Goal: Task Accomplishment & Management: Use online tool/utility

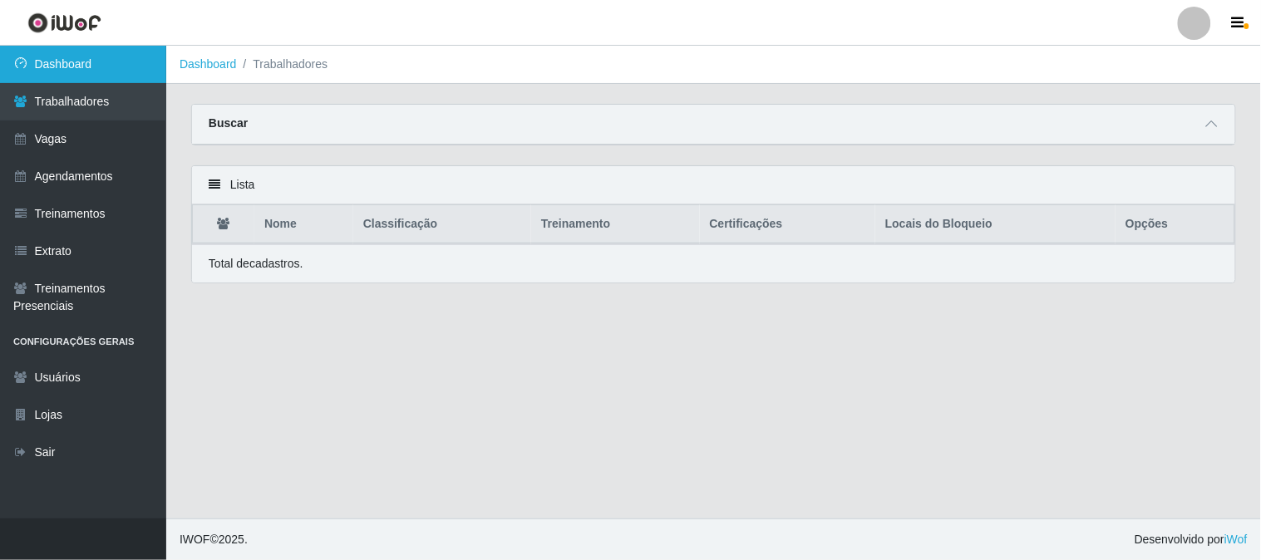
click at [55, 63] on link "Dashboard" at bounding box center [83, 64] width 166 height 37
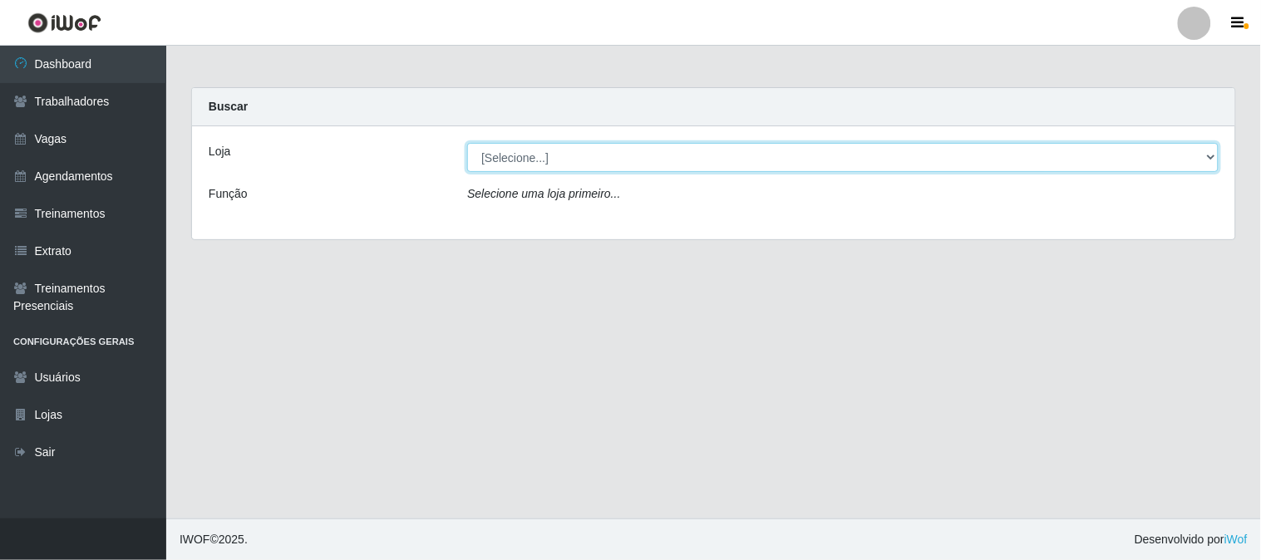
click at [518, 152] on select "[Selecione...] Sapore D'italia" at bounding box center [842, 157] width 751 height 29
select select "266"
click at [467, 143] on select "[Selecione...] Sapore D'italia" at bounding box center [842, 157] width 751 height 29
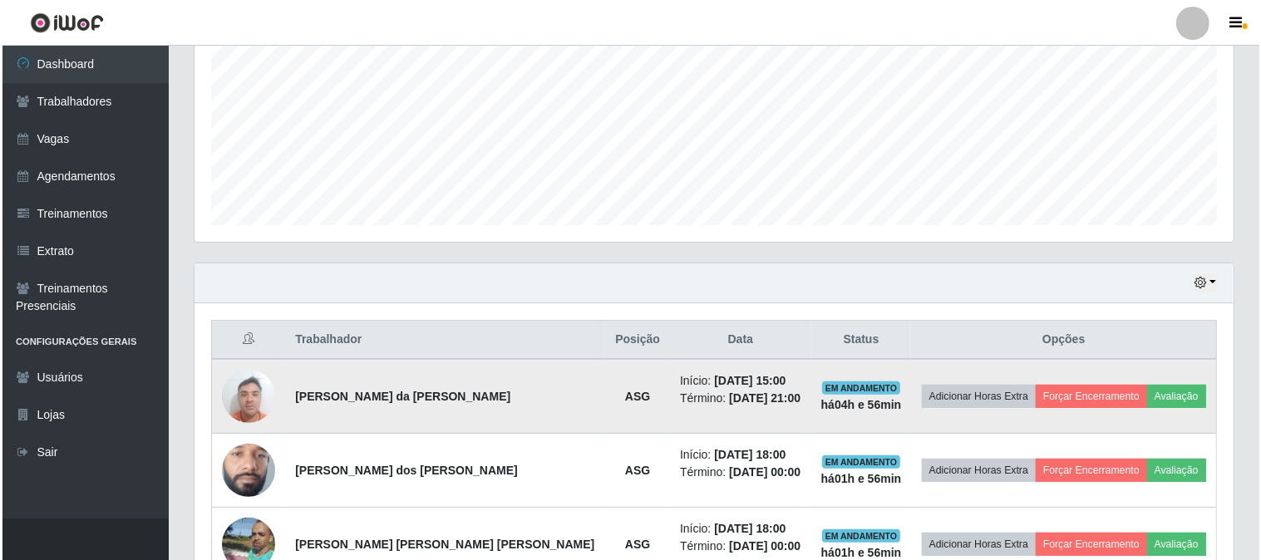
scroll to position [461, 0]
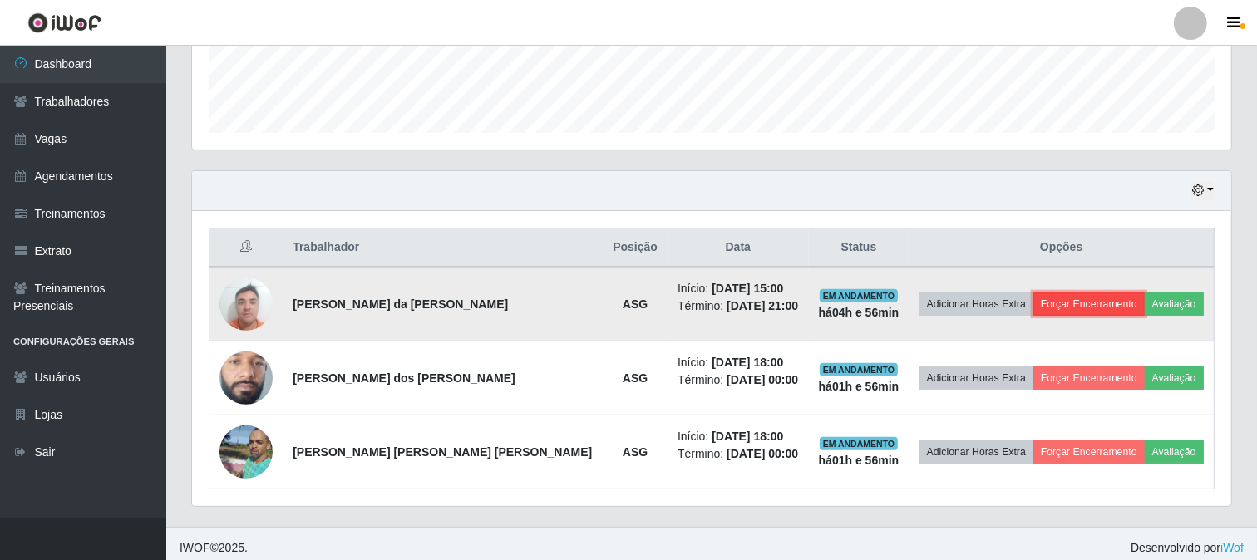
click at [1060, 294] on button "Forçar Encerramento" at bounding box center [1088, 304] width 111 height 23
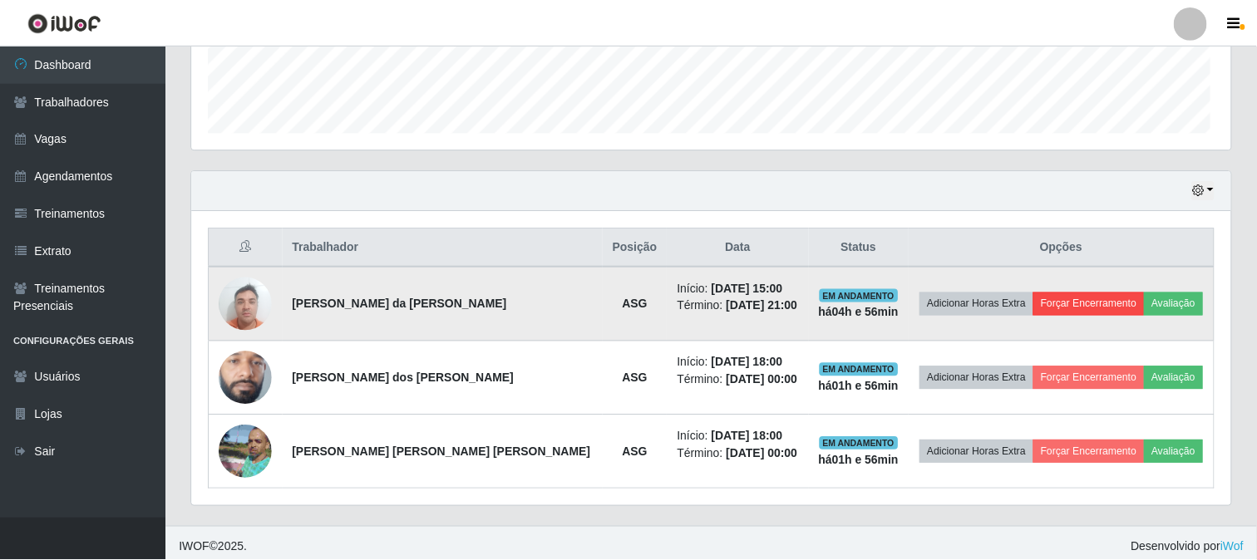
scroll to position [344, 1028]
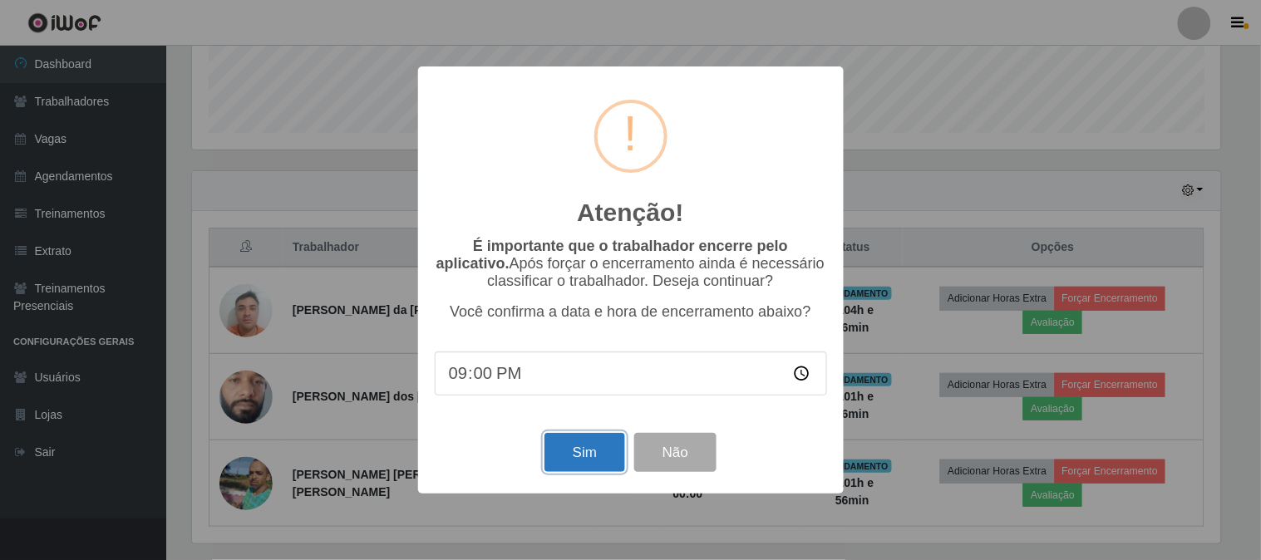
click at [593, 453] on button "Sim" at bounding box center [584, 452] width 81 height 39
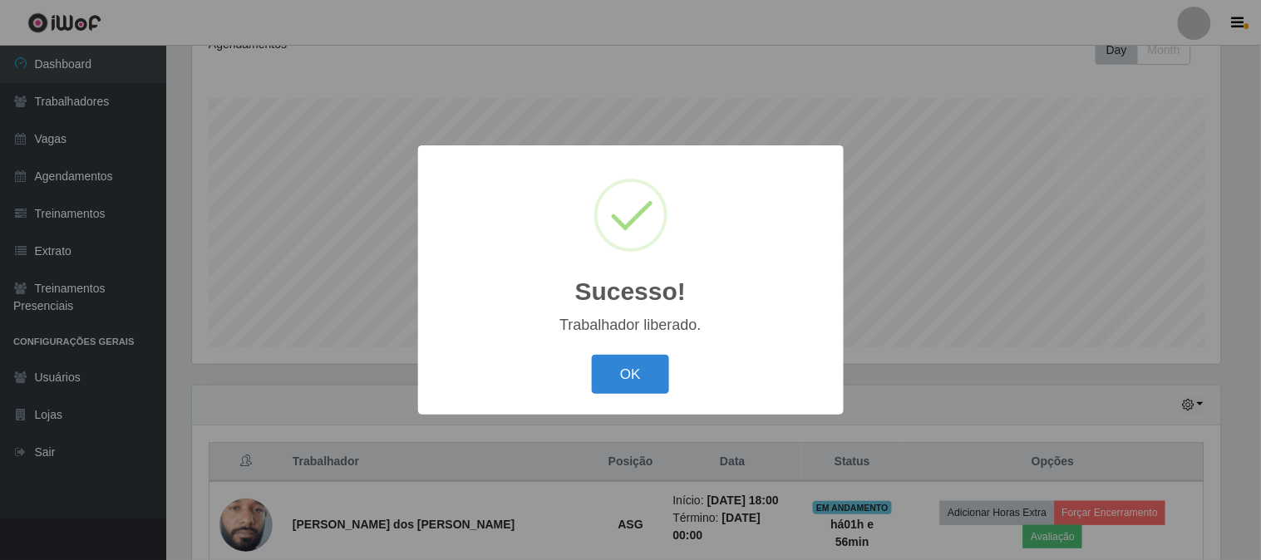
click at [592, 355] on button "OK" at bounding box center [630, 374] width 77 height 39
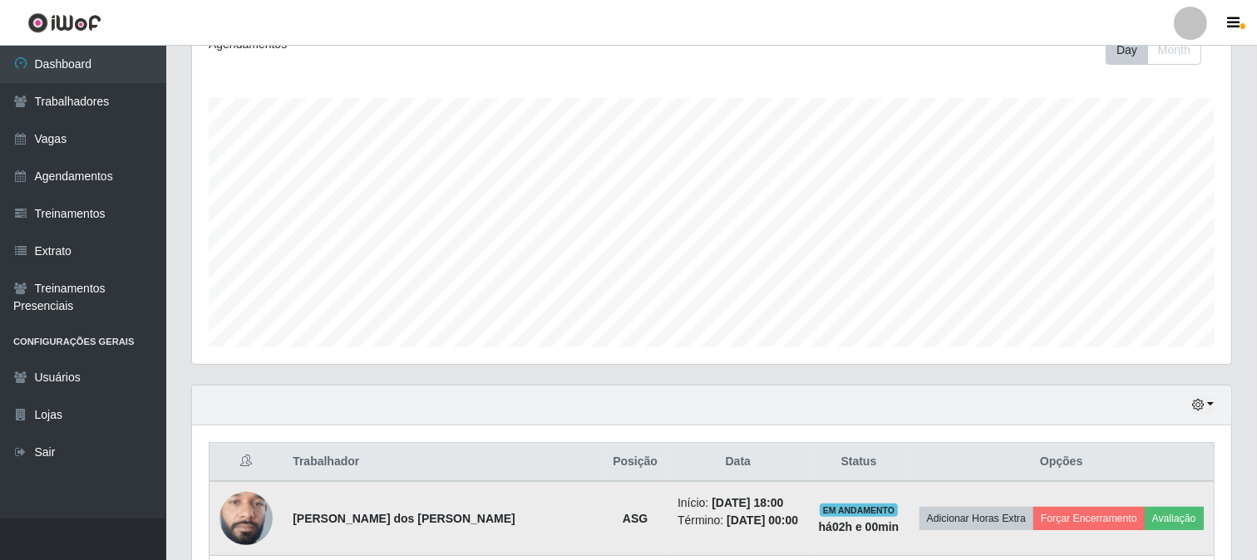
scroll to position [396, 0]
